Goal: Check status: Check status

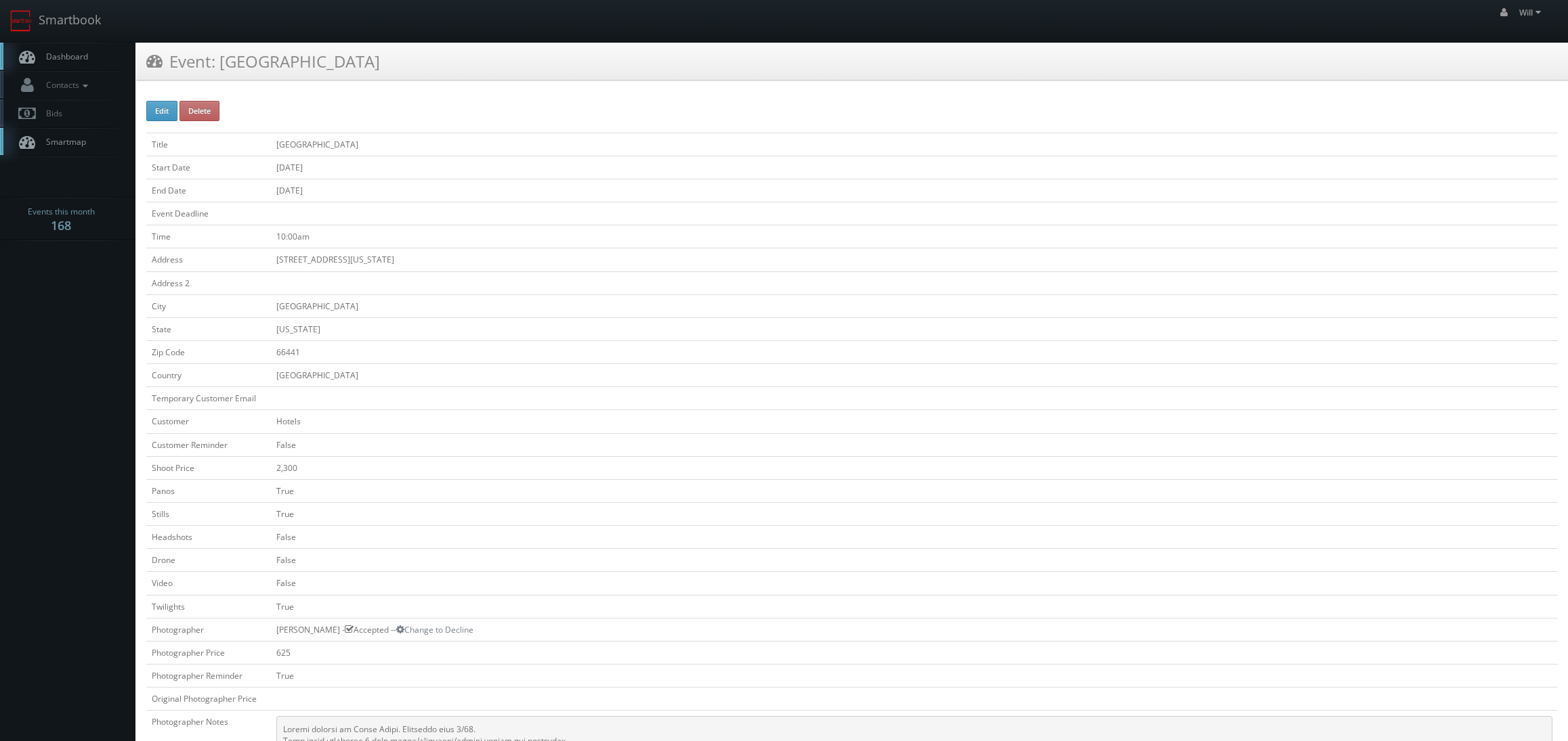
scroll to position [203, 0]
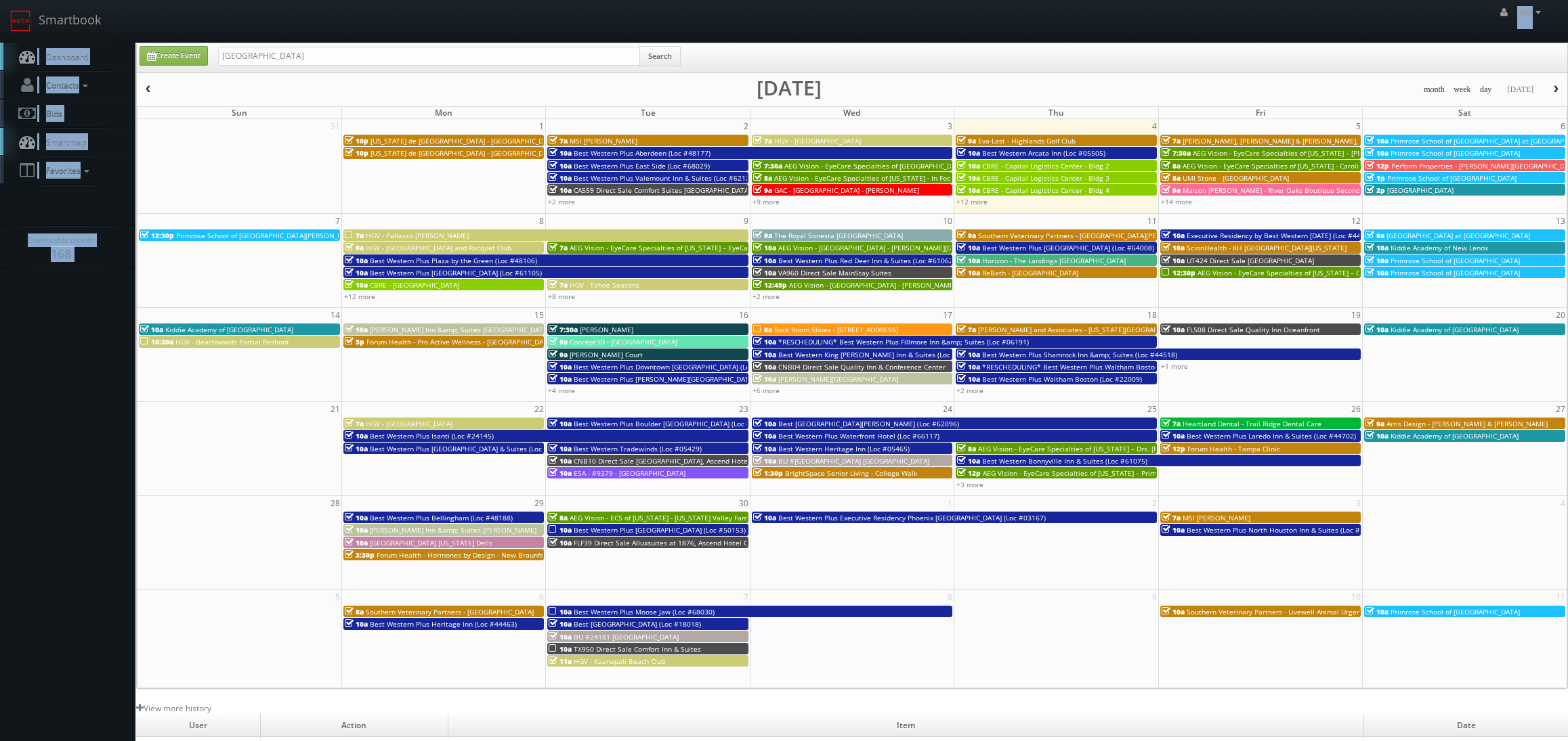
drag, startPoint x: 386, startPoint y: 41, endPoint x: 378, endPoint y: 46, distance: 9.4
click at [379, 46] on body "Smartbook Toggle Side Navigation Toggle Top Navigation Will Will Profile Logout…" at bounding box center [784, 484] width 1568 height 967
drag, startPoint x: 354, startPoint y: 57, endPoint x: 224, endPoint y: 35, distance: 131.8
click at [224, 35] on body "Smartbook Toggle Side Navigation Toggle Top Navigation Will Will Profile Logout…" at bounding box center [784, 484] width 1568 height 967
paste input "(08-04-25) NH087 Direct Sale Keene Elm City Hotel, Ascend Hotel Collection"
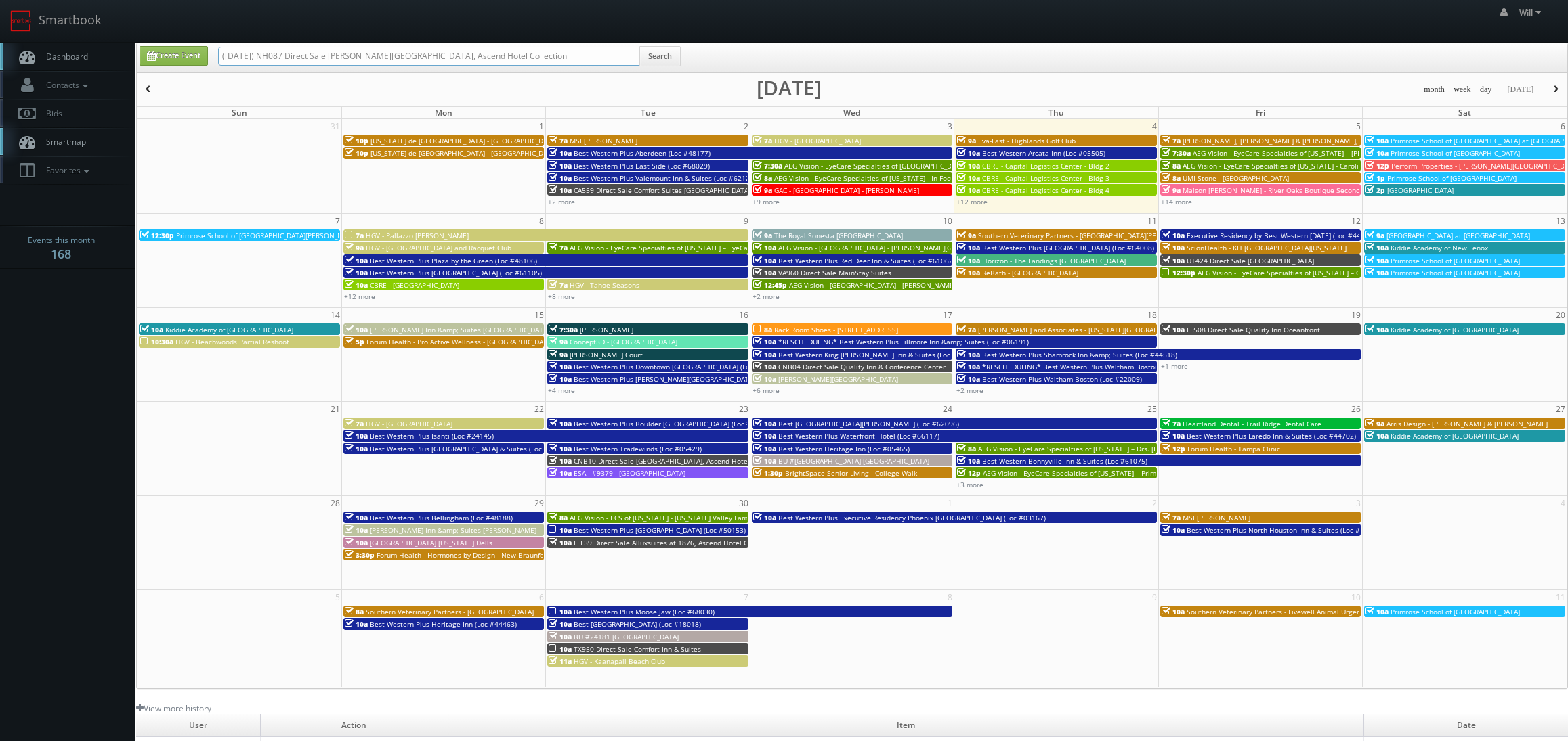
drag, startPoint x: 267, startPoint y: 51, endPoint x: 20, endPoint y: -6, distance: 253.5
click at [20, 0] on html "Smartbook Toggle Side Navigation Toggle Top Navigation Will Will Profile Logout…" at bounding box center [784, 484] width 1568 height 967
type input "NH087 Direct Sale [PERSON_NAME][GEOGRAPHIC_DATA], Ascend Hotel Collection"
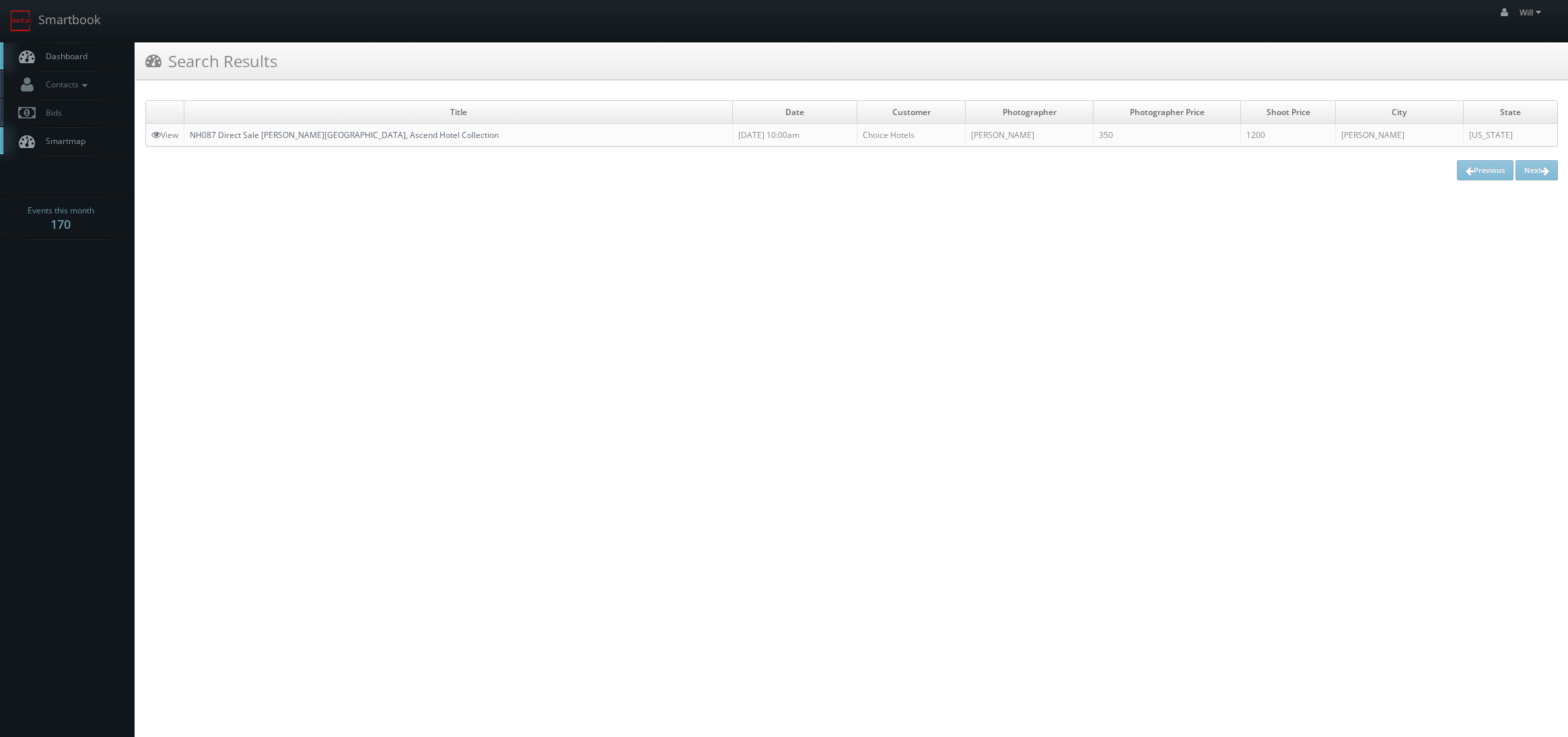
click at [331, 131] on link "NH087 Direct Sale [PERSON_NAME][GEOGRAPHIC_DATA], Ascend Hotel Collection" at bounding box center [344, 135] width 309 height 12
